Goal: Information Seeking & Learning: Learn about a topic

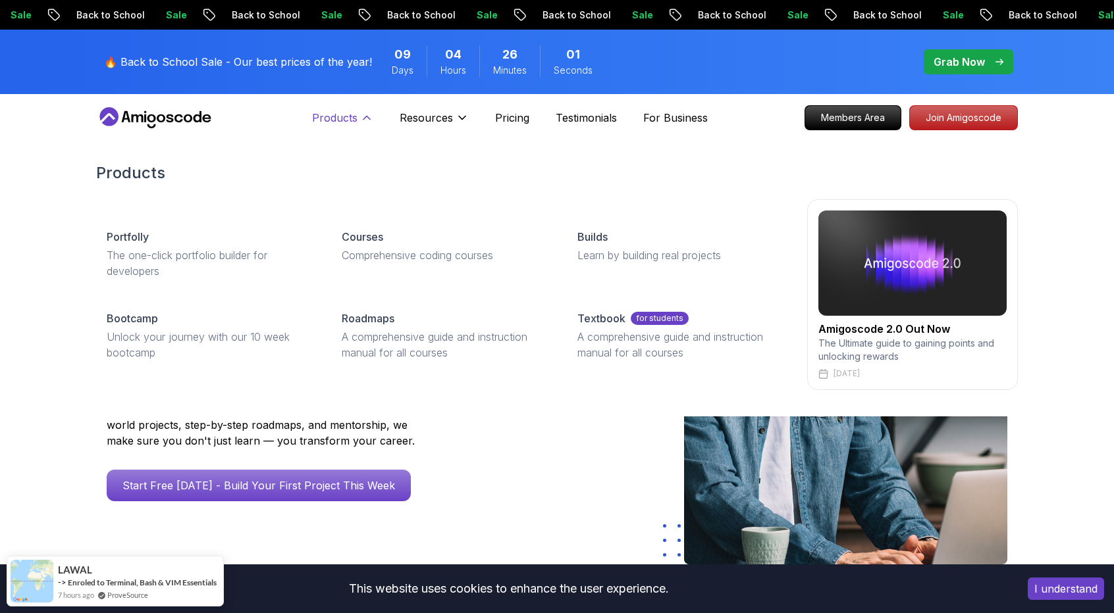
click at [371, 118] on icon at bounding box center [366, 117] width 13 height 13
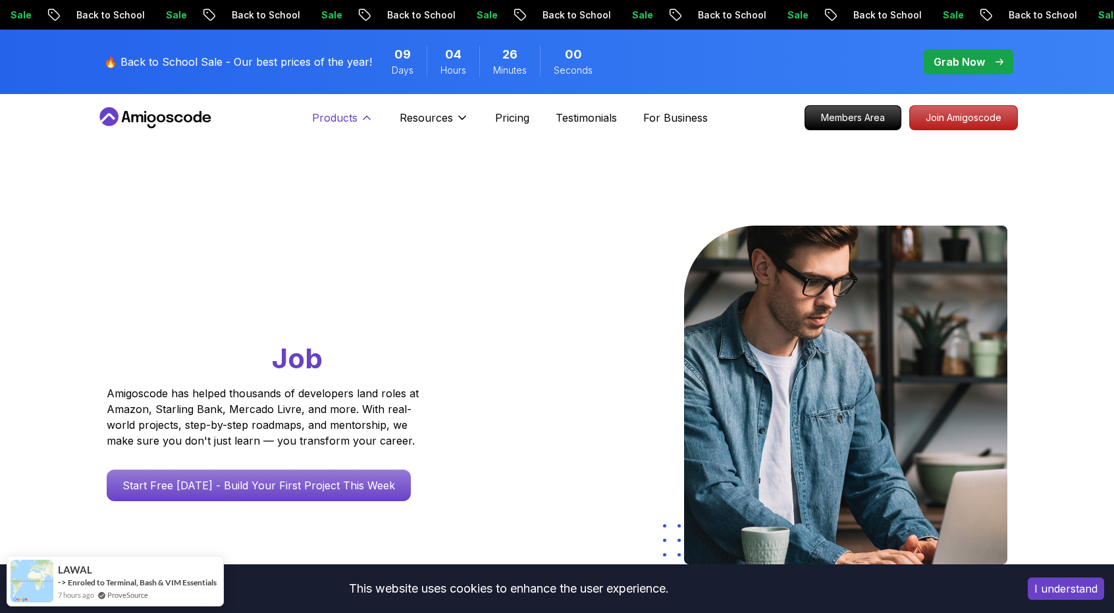
click at [351, 116] on p "Products" at bounding box center [334, 118] width 45 height 16
click at [340, 107] on div "Products Products Portfolly The one-click portfolio builder for developers Cour…" at bounding box center [342, 118] width 61 height 26
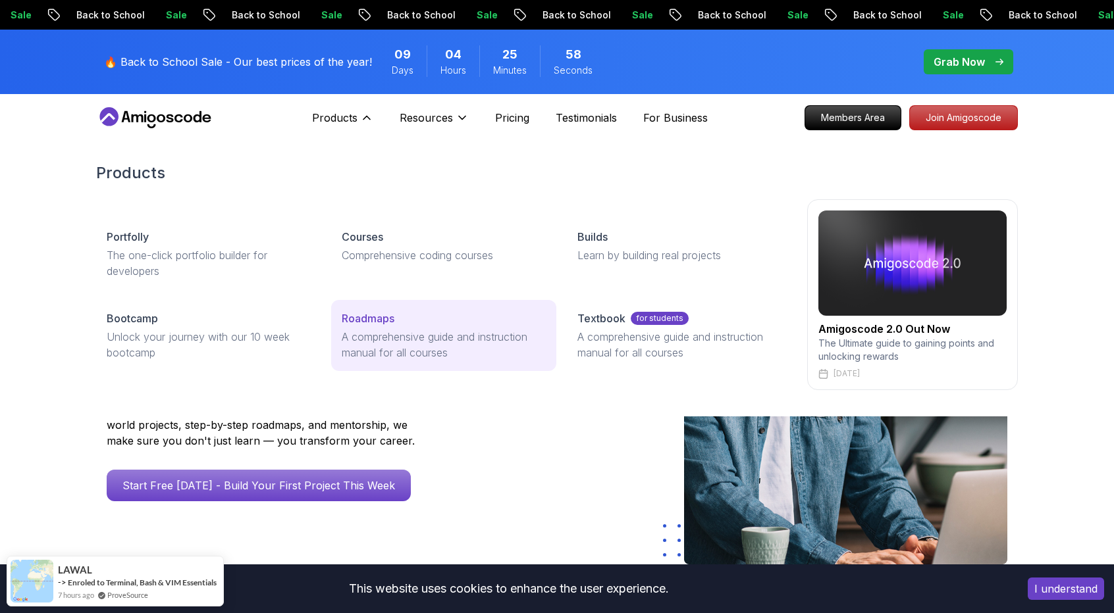
click at [374, 321] on p "Roadmaps" at bounding box center [368, 319] width 53 height 16
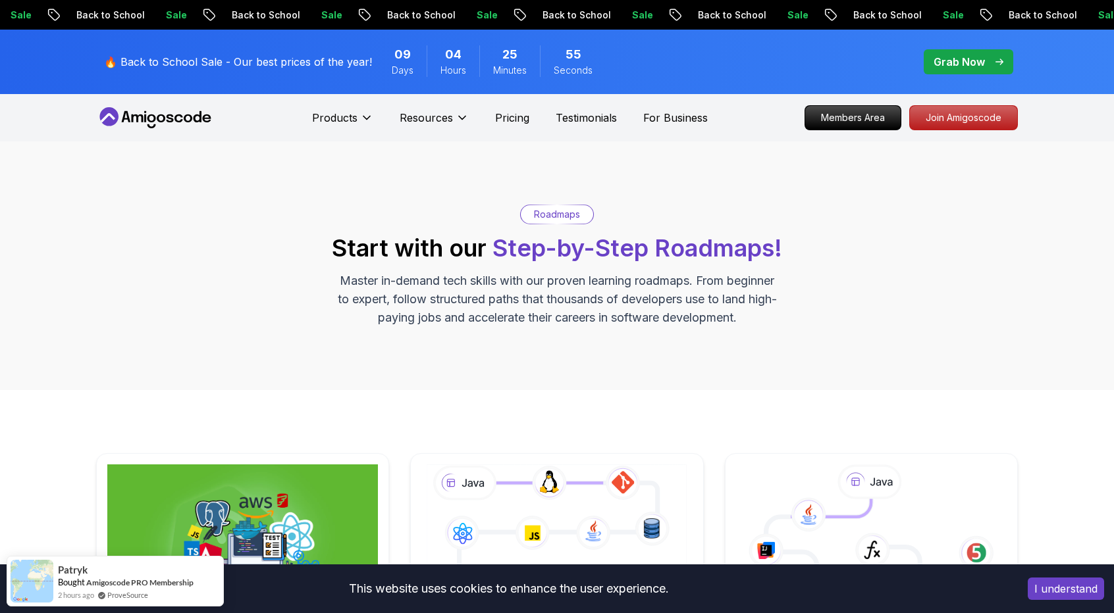
scroll to position [329, 0]
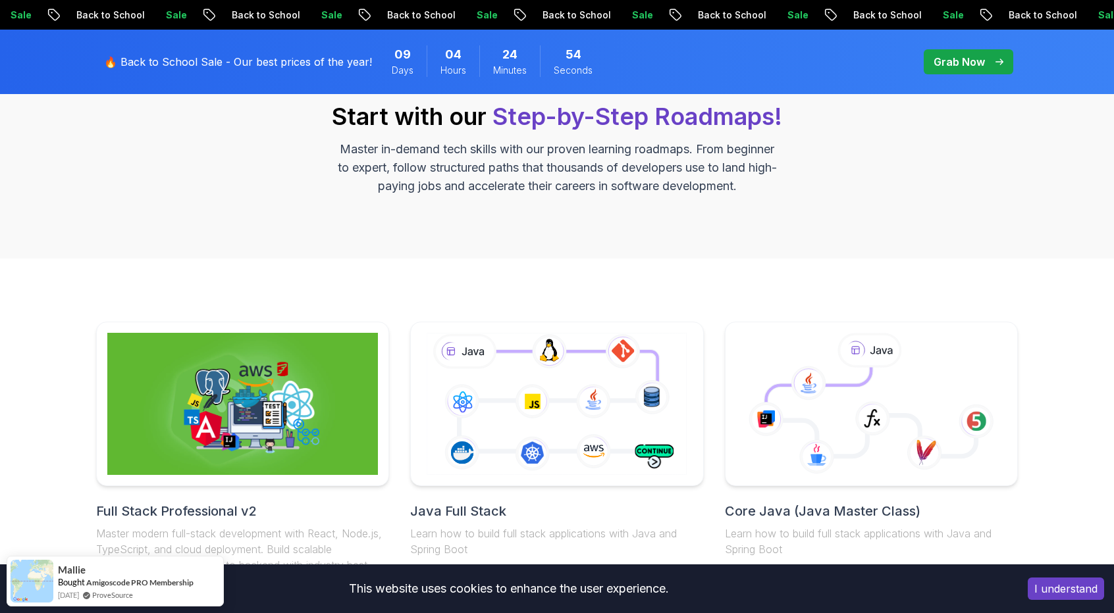
scroll to position [263, 0]
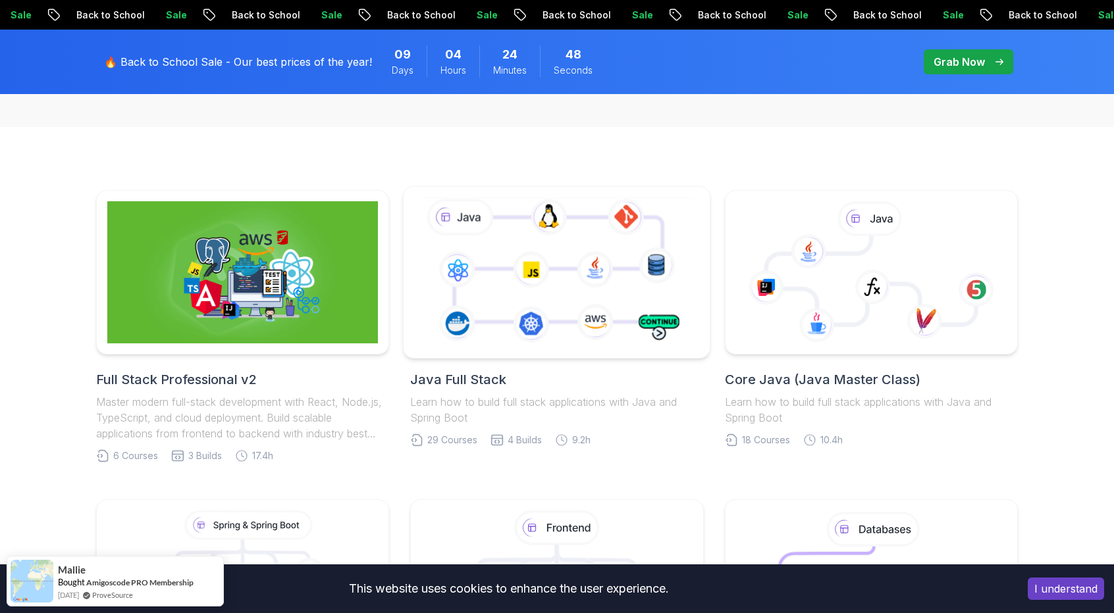
click at [613, 313] on icon at bounding box center [556, 272] width 278 height 155
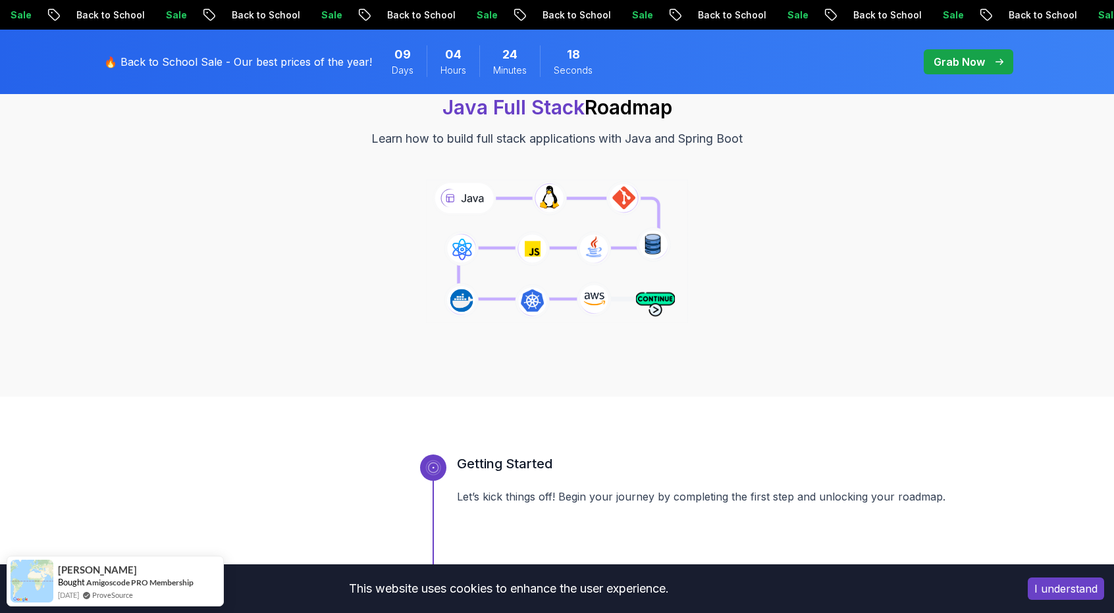
scroll to position [132, 0]
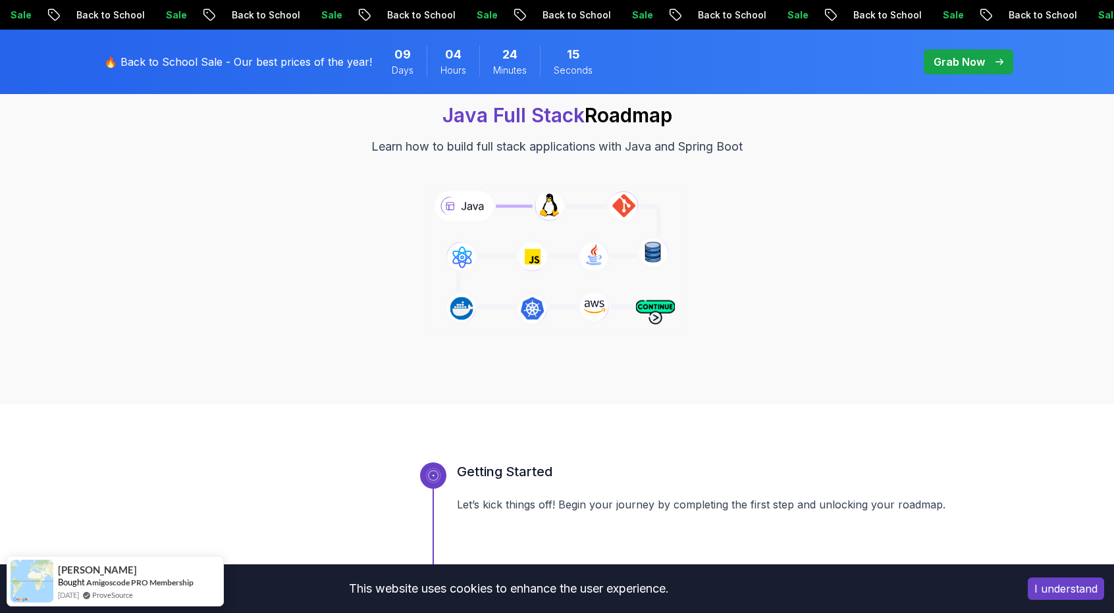
click at [467, 201] on icon at bounding box center [556, 259] width 267 height 149
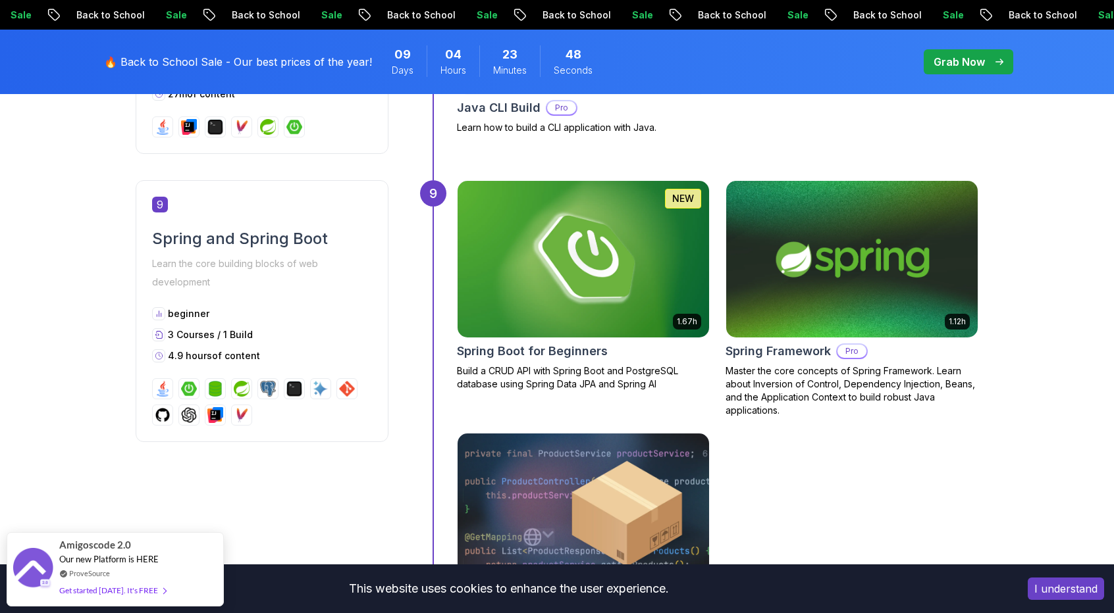
scroll to position [2764, 0]
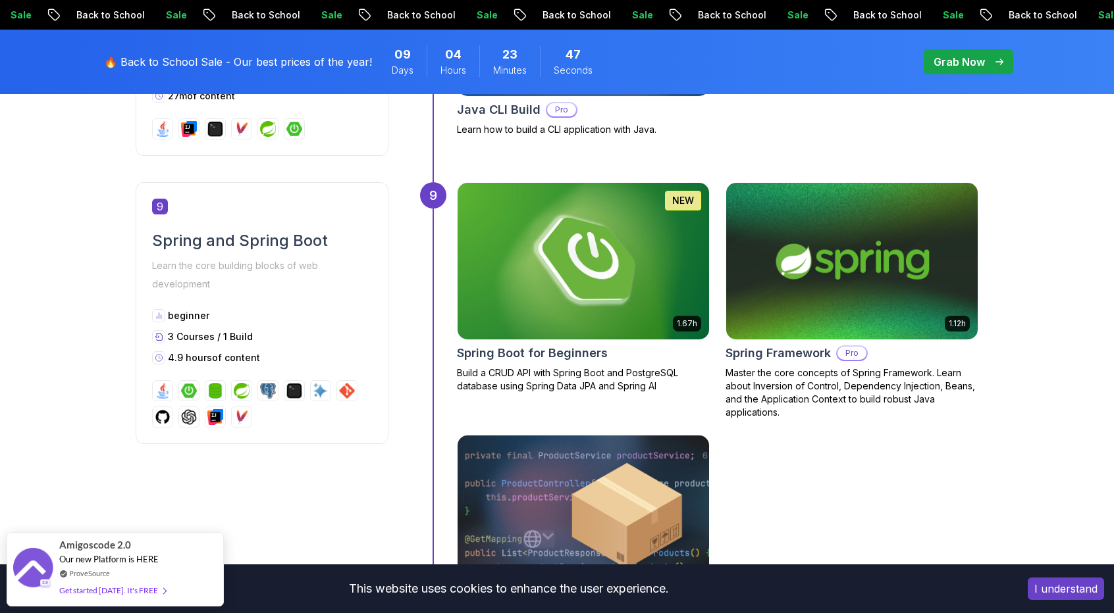
click at [857, 346] on div "Pro" at bounding box center [852, 354] width 32 height 16
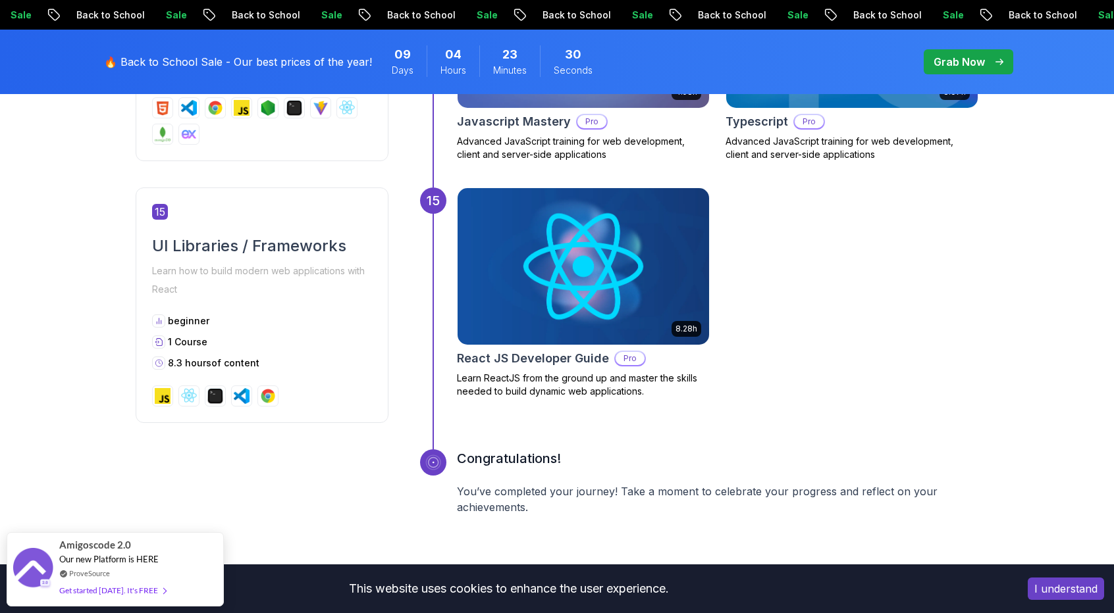
scroll to position [5528, 0]
